Goal: Task Accomplishment & Management: Complete application form

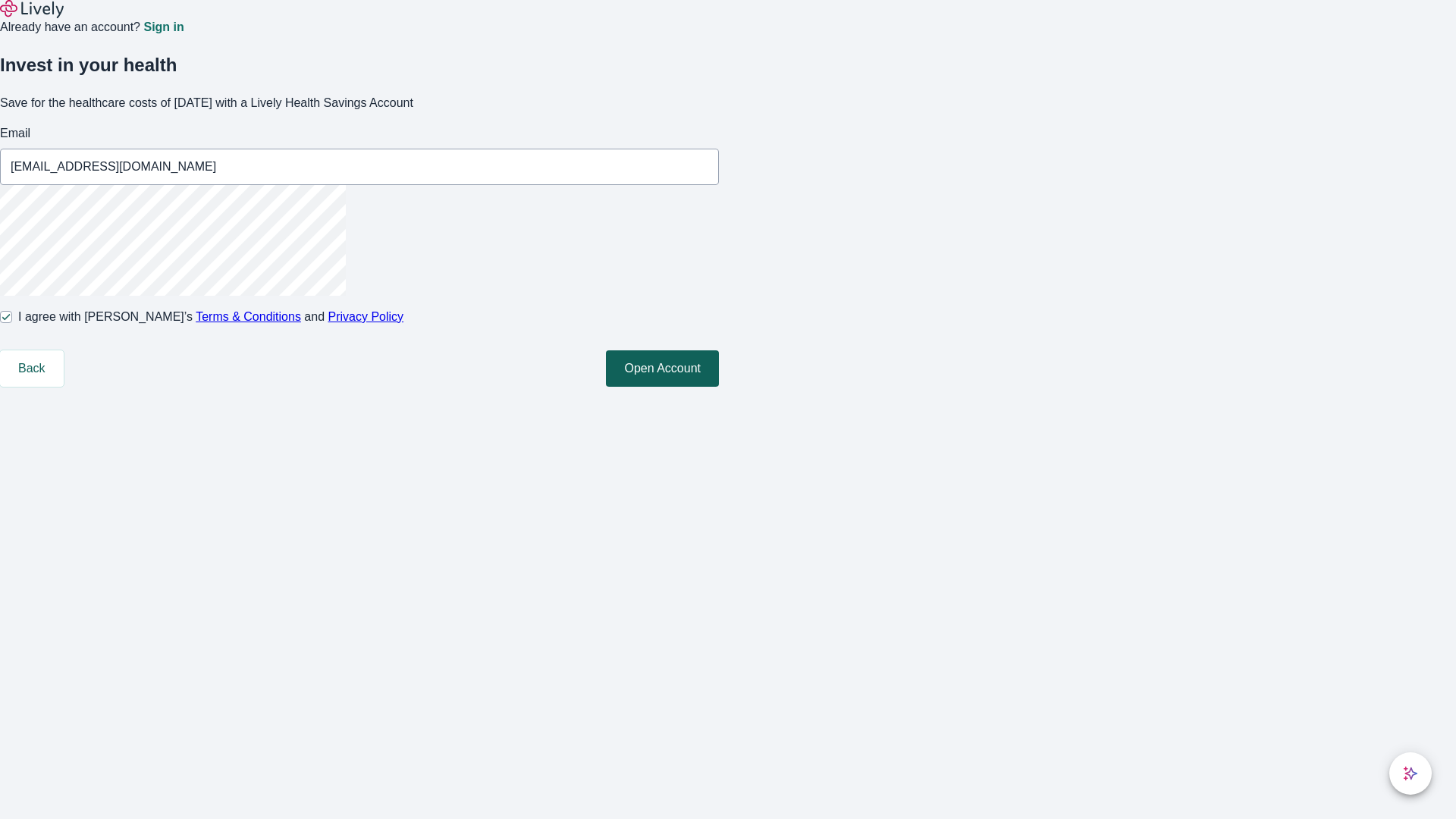
click at [719, 387] on button "Open Account" at bounding box center [662, 368] width 113 height 37
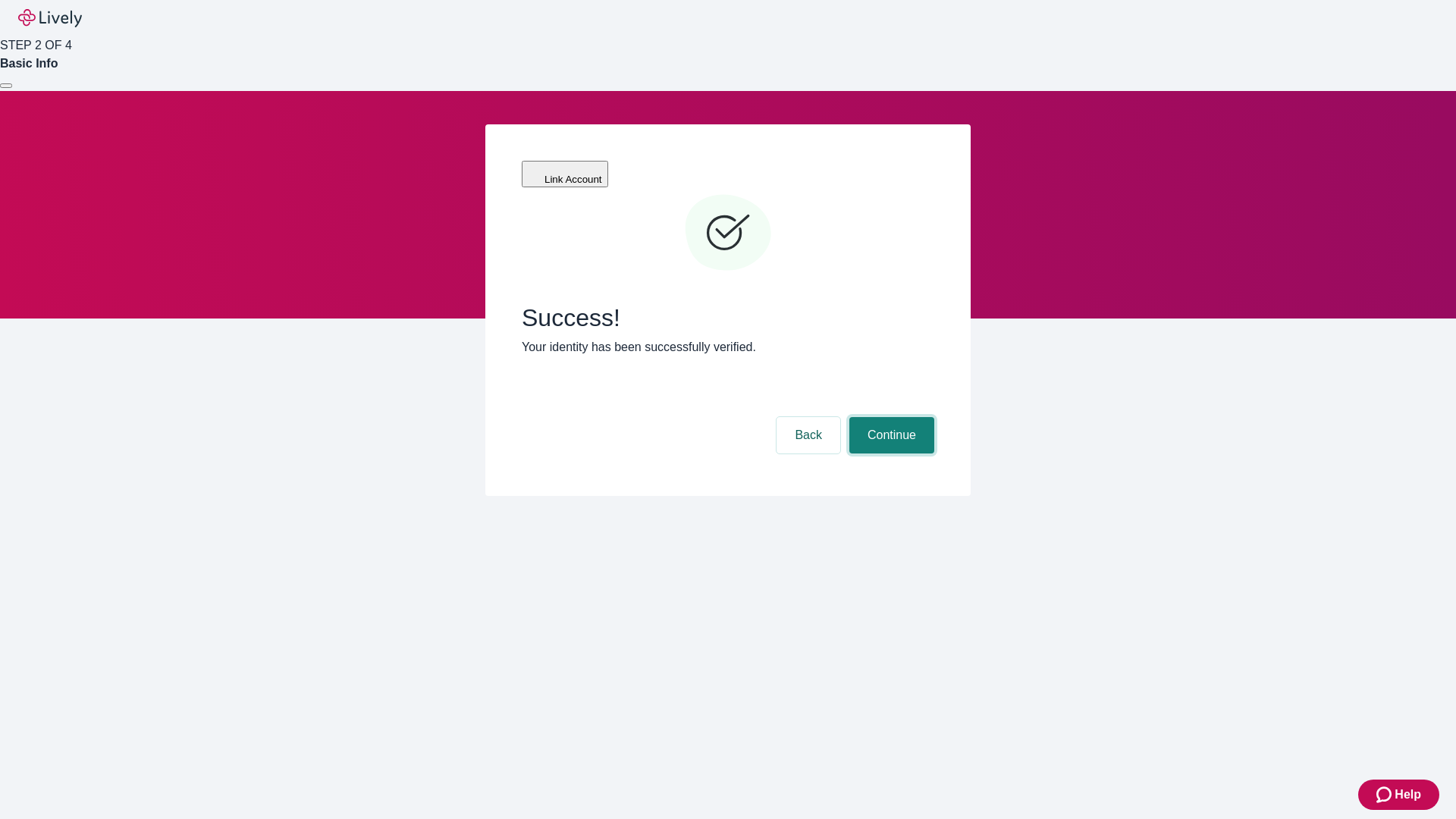
click at [890, 417] on button "Continue" at bounding box center [891, 435] width 85 height 37
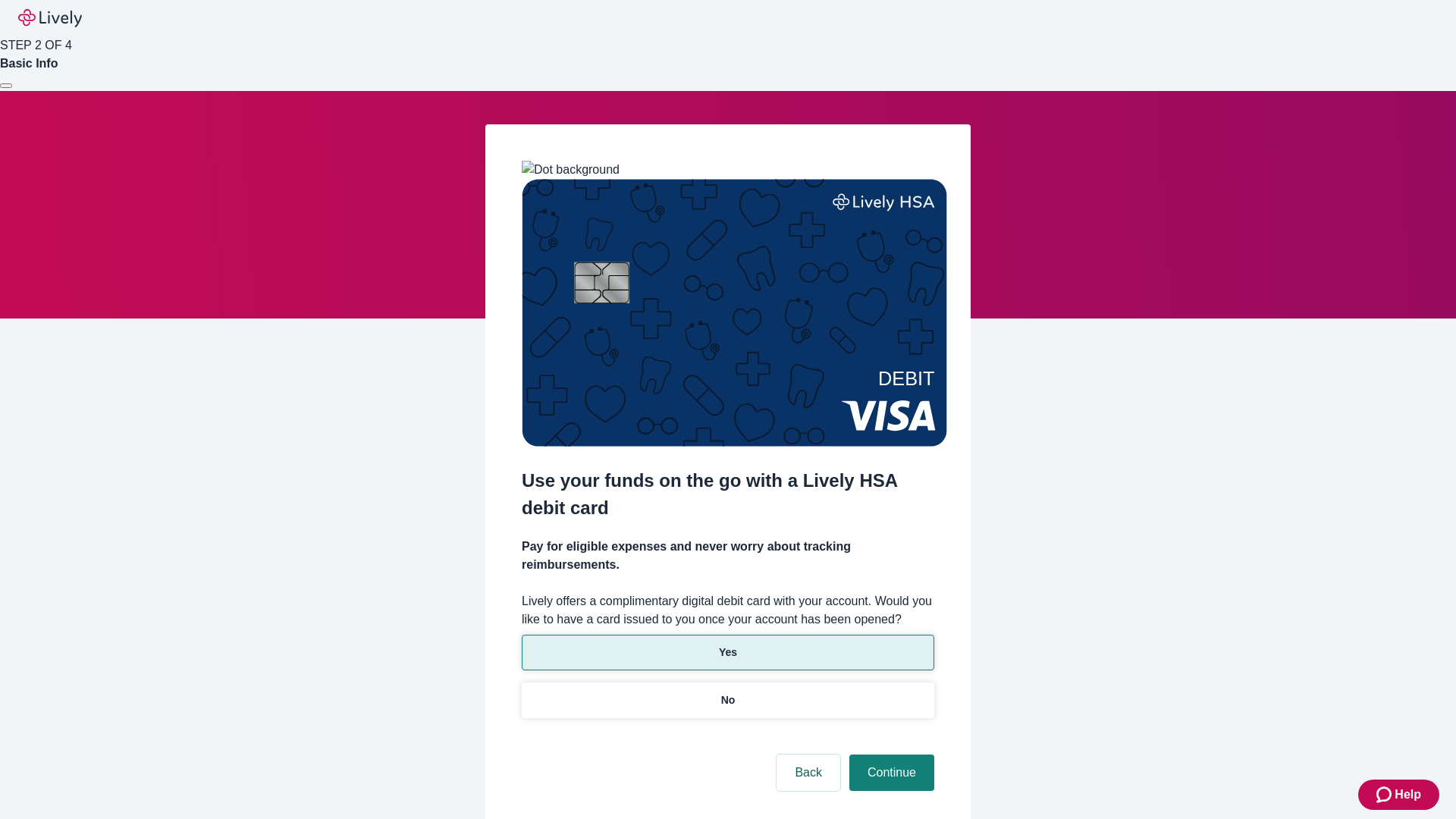
click at [727, 644] on p "Yes" at bounding box center [728, 652] width 18 height 16
click at [890, 755] on button "Continue" at bounding box center [891, 773] width 85 height 37
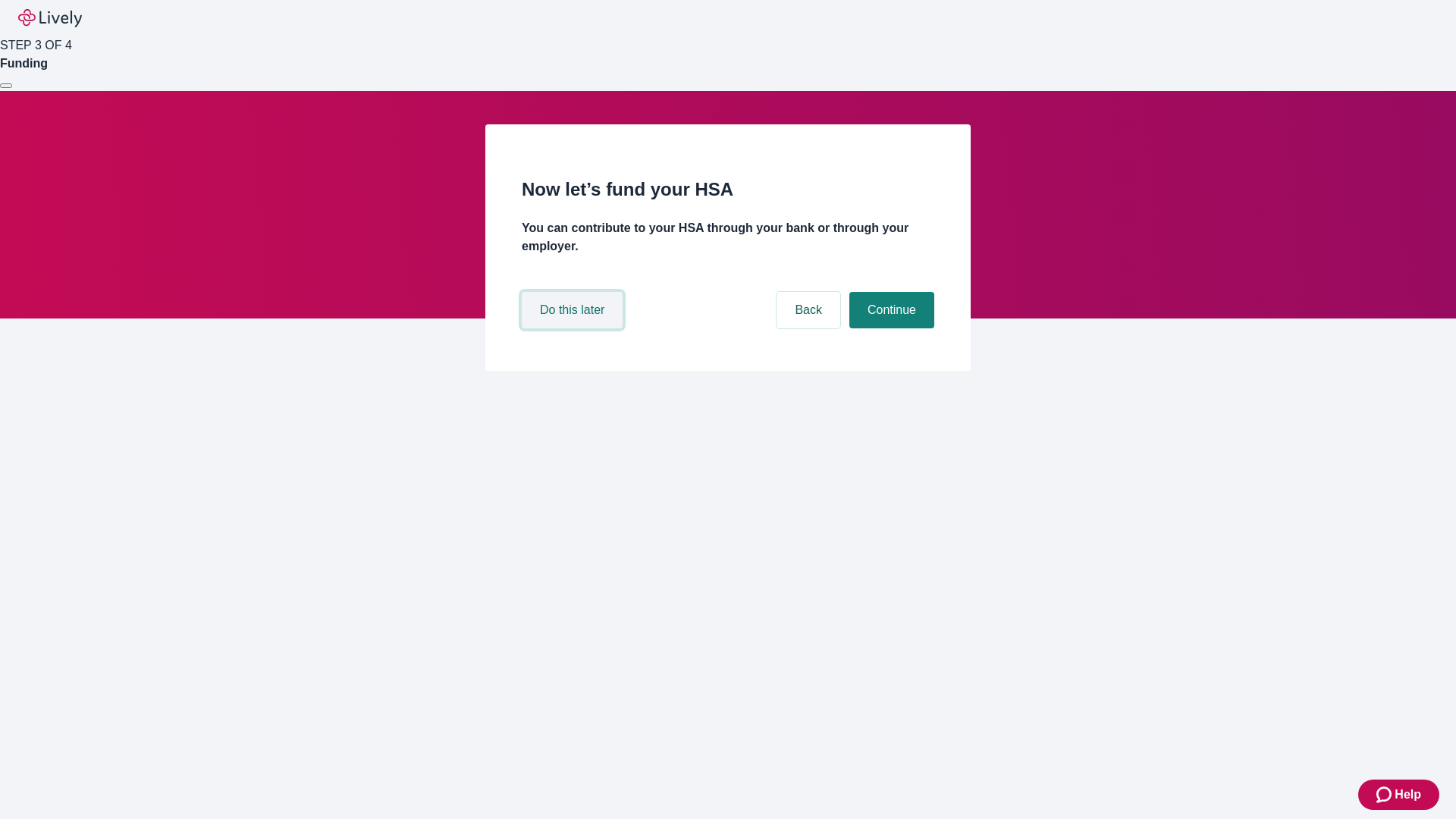
click at [574, 328] on button "Do this later" at bounding box center [572, 310] width 101 height 37
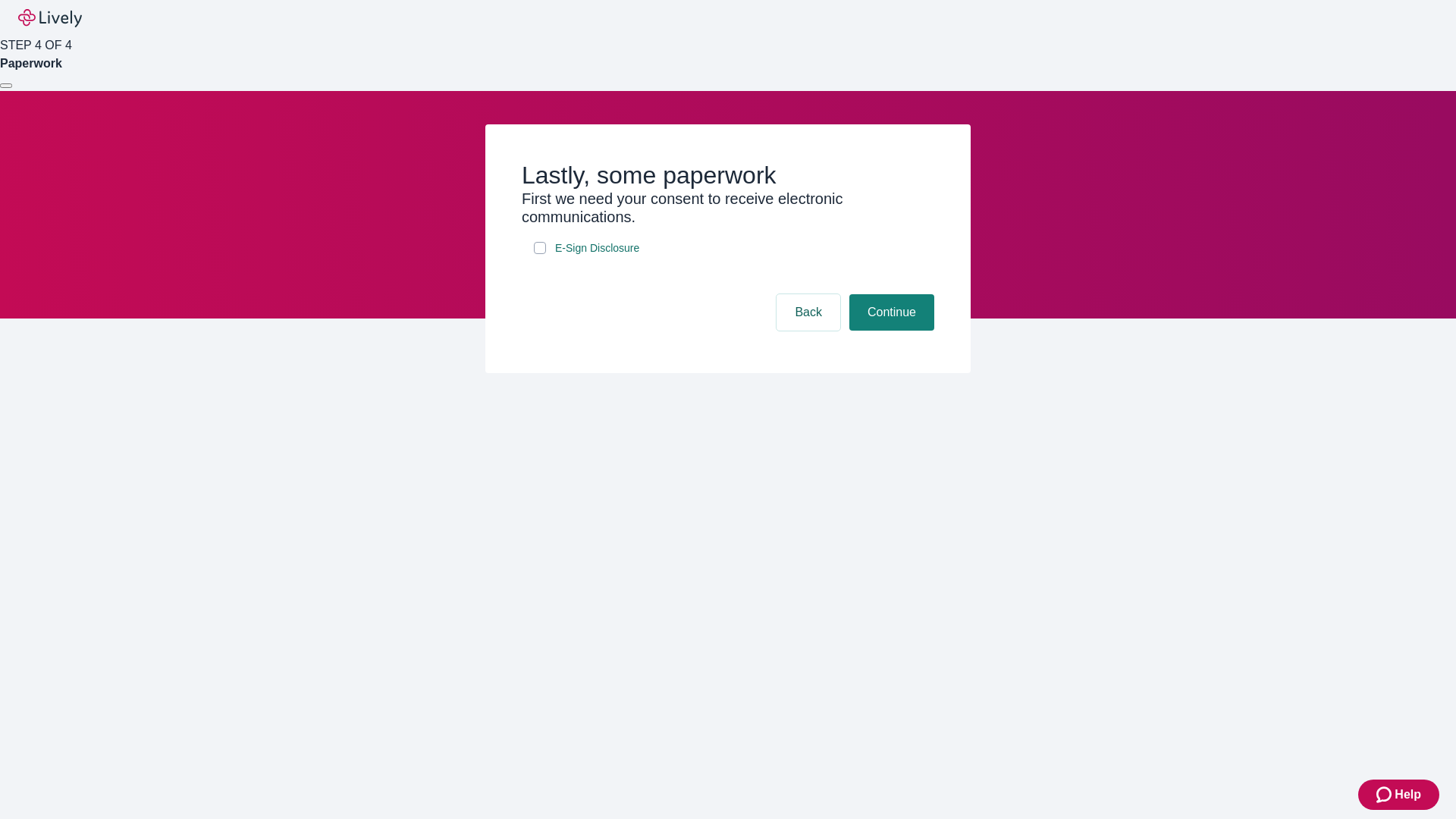
click at [540, 254] on input "E-Sign Disclosure" at bounding box center [540, 248] width 12 height 12
checkbox input "true"
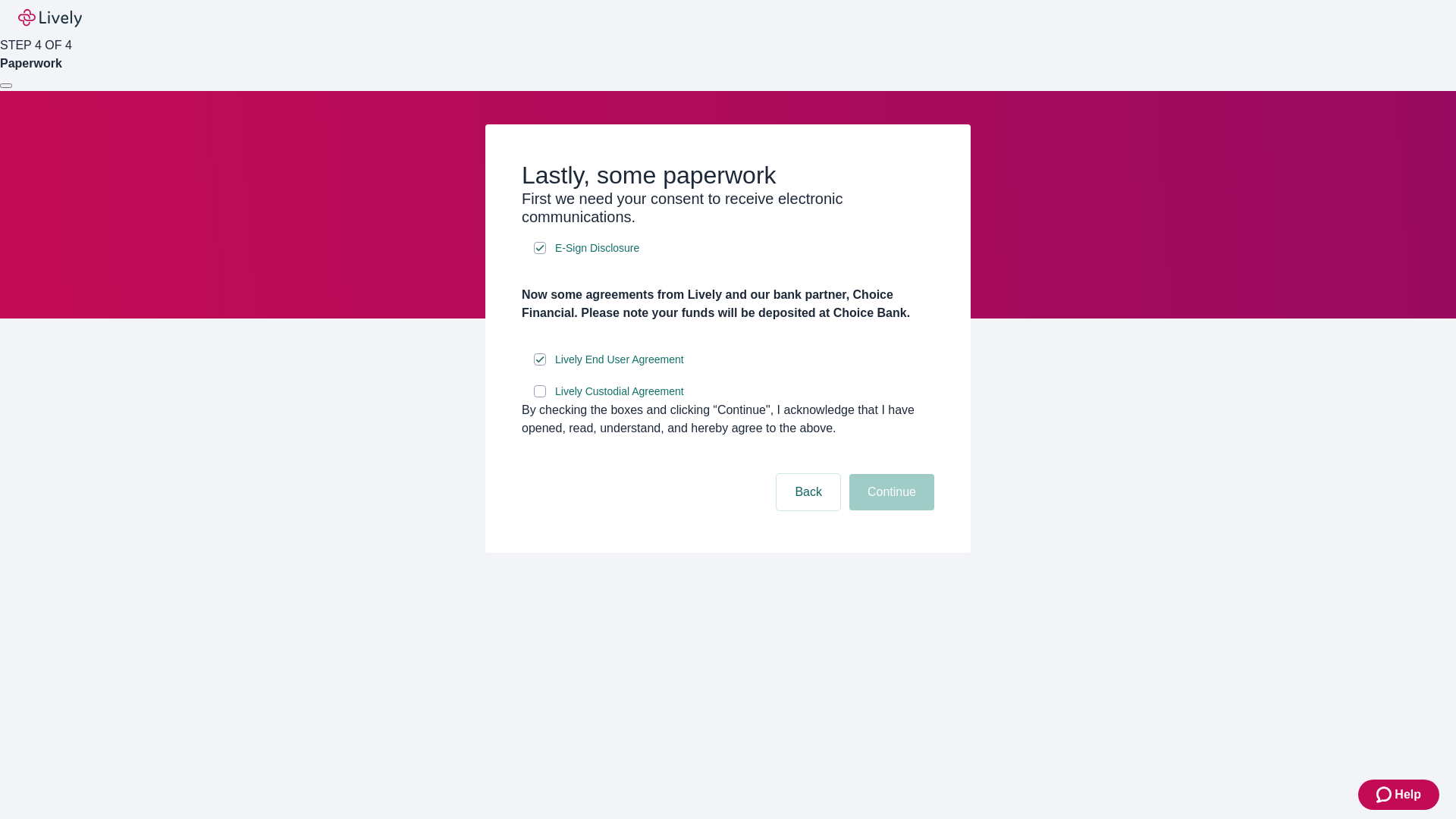
click at [540, 397] on input "Lively Custodial Agreement" at bounding box center [540, 391] width 12 height 12
checkbox input "true"
click at [890, 510] on button "Continue" at bounding box center [891, 492] width 85 height 37
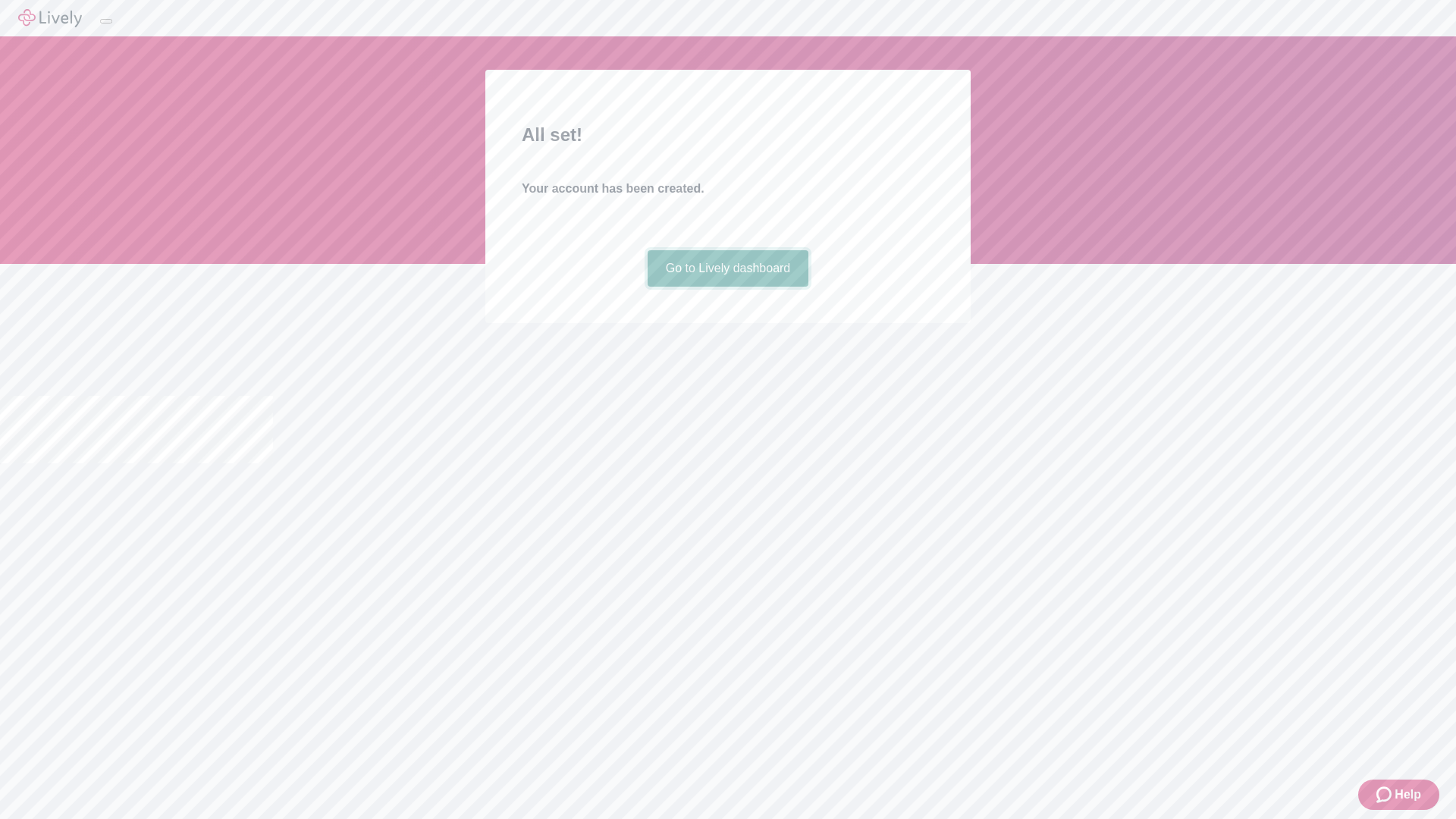
click at [727, 287] on link "Go to Lively dashboard" at bounding box center [728, 268] width 162 height 37
